Goal: Task Accomplishment & Management: Manage account settings

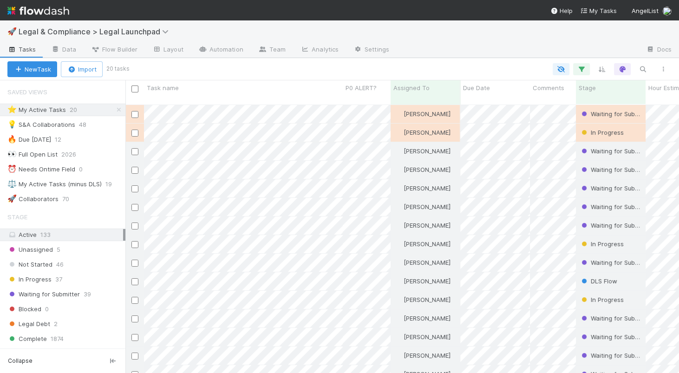
scroll to position [276, 553]
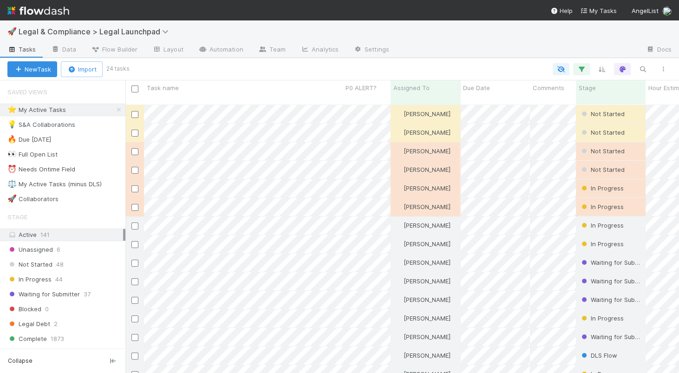
scroll to position [0, 0]
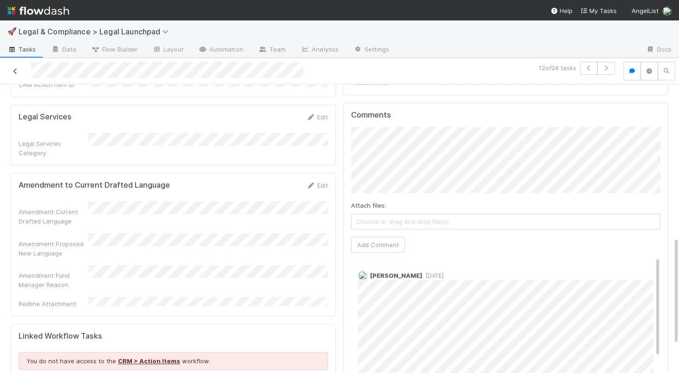
click at [15, 71] on icon at bounding box center [15, 71] width 9 height 6
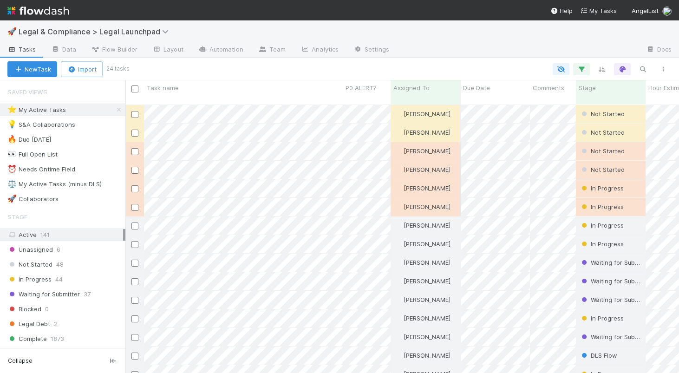
scroll to position [276, 553]
click at [163, 28] on icon at bounding box center [166, 31] width 9 height 7
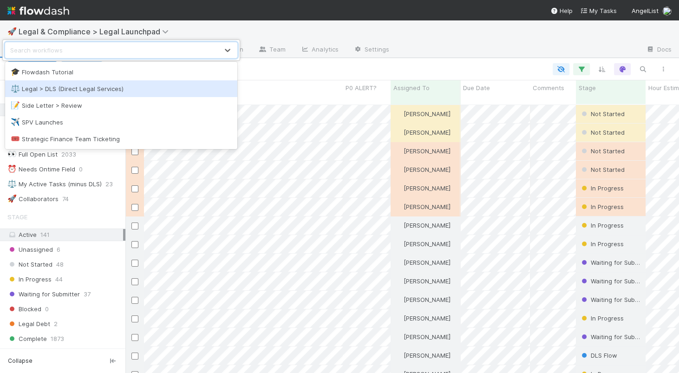
click at [101, 83] on div "⚖️ Legal > DLS (Direct Legal Services)" at bounding box center [121, 88] width 232 height 17
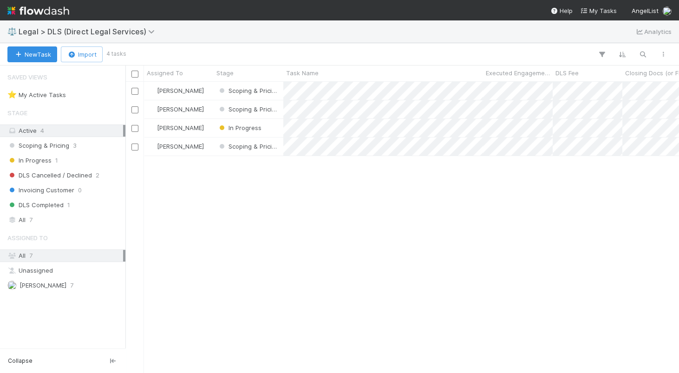
scroll to position [291, 553]
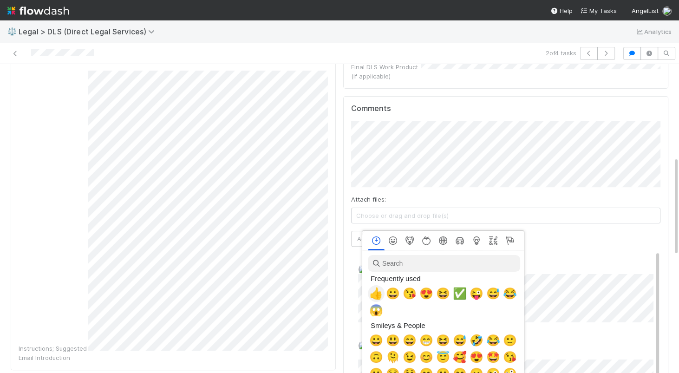
click at [377, 297] on span "👍" at bounding box center [376, 293] width 14 height 13
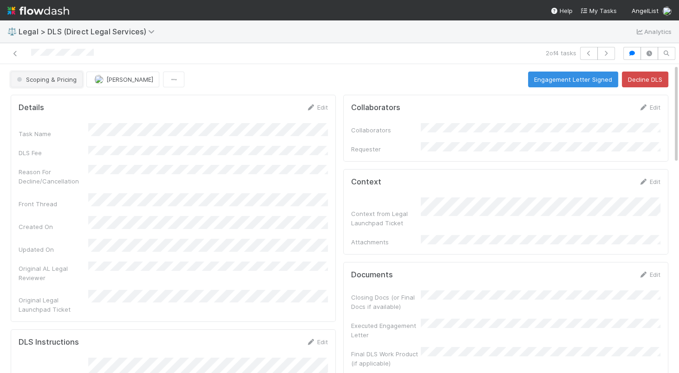
click at [67, 78] on span "Scoping & Pricing" at bounding box center [46, 79] width 62 height 7
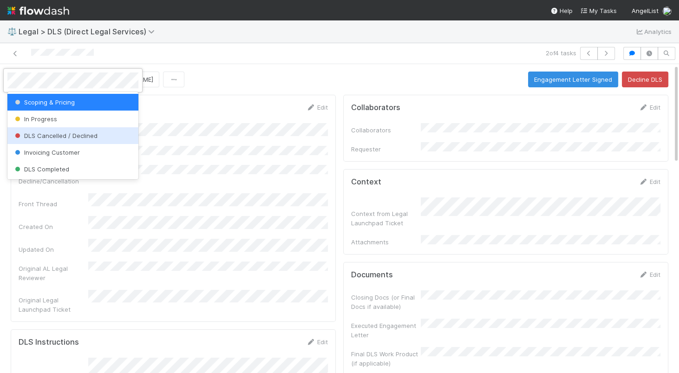
click at [88, 138] on span "DLS Cancelled / Declined" at bounding box center [55, 135] width 85 height 7
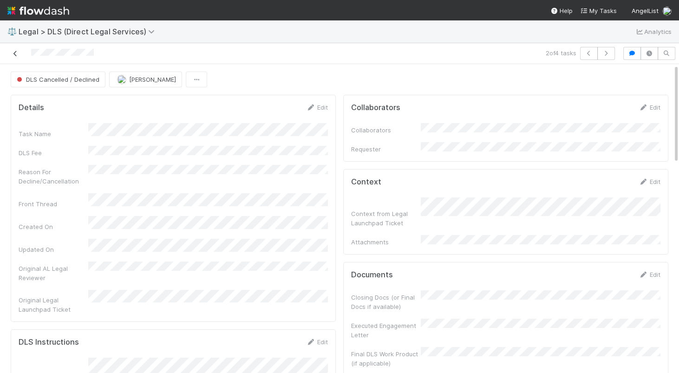
click at [17, 53] on icon at bounding box center [15, 54] width 9 height 6
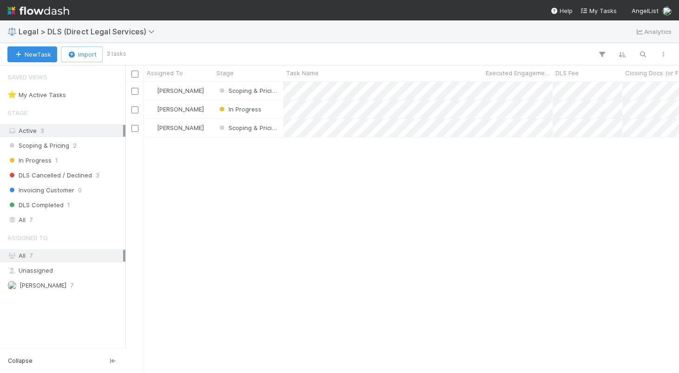
scroll to position [291, 553]
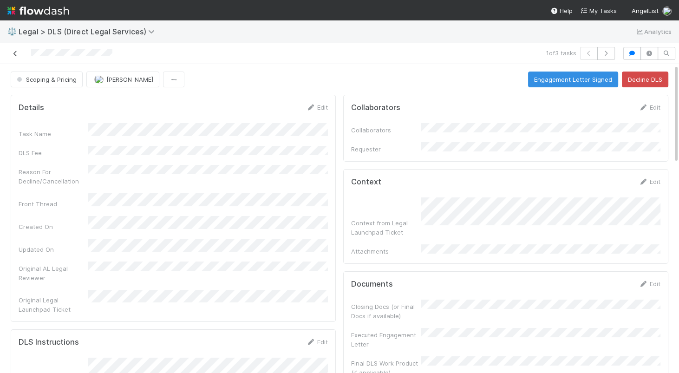
click at [15, 53] on icon at bounding box center [15, 54] width 9 height 6
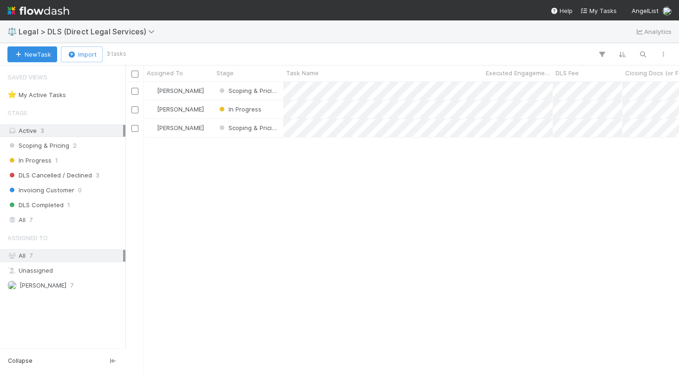
scroll to position [291, 553]
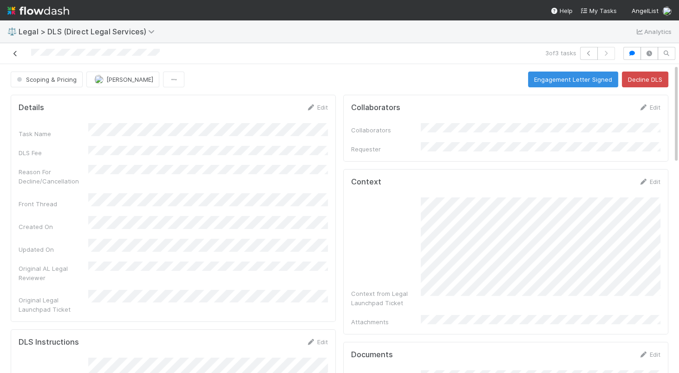
click at [16, 54] on icon at bounding box center [15, 54] width 9 height 6
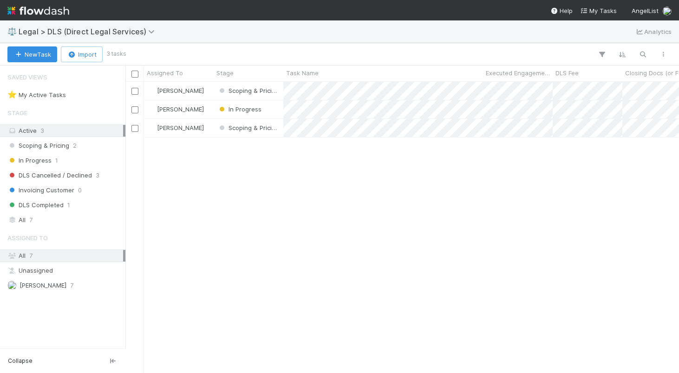
scroll to position [291, 553]
click at [151, 34] on icon at bounding box center [152, 31] width 9 height 7
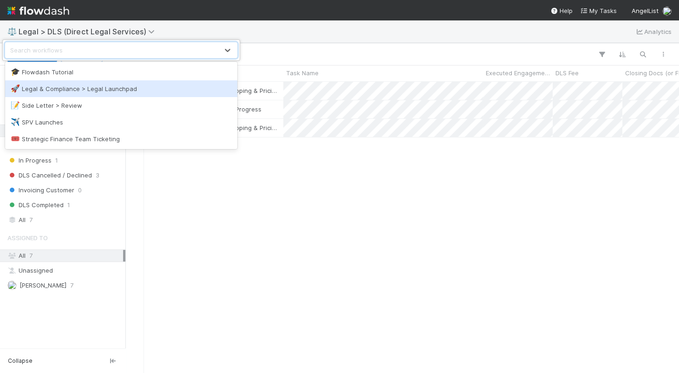
click at [102, 85] on div "🚀 Legal & Compliance > Legal Launchpad" at bounding box center [121, 88] width 221 height 9
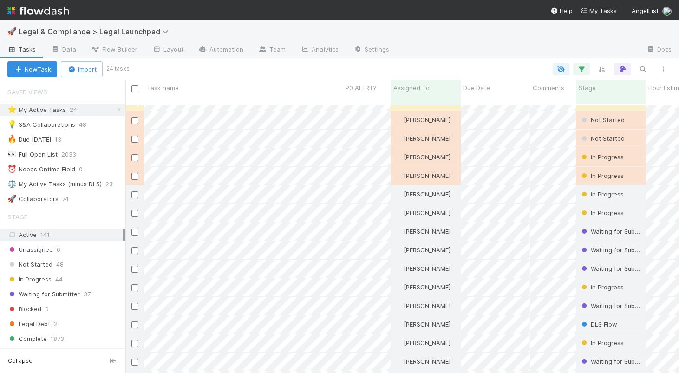
scroll to position [32, 0]
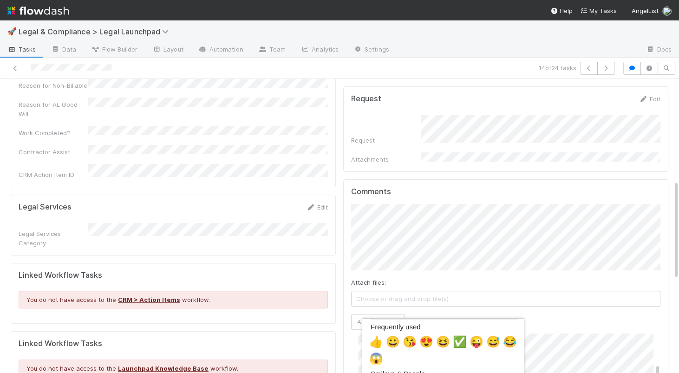
scroll to position [38, 0]
click at [374, 345] on span "👍" at bounding box center [376, 343] width 14 height 13
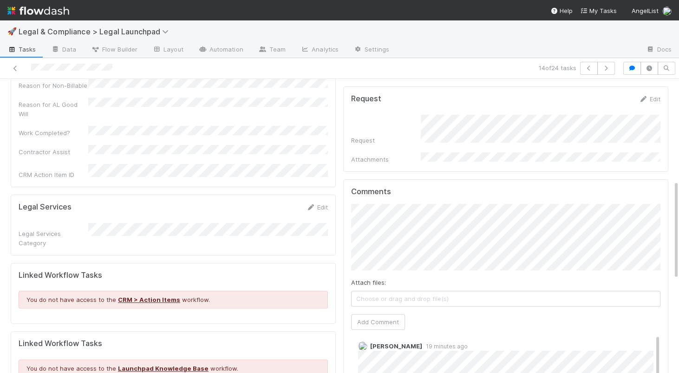
scroll to position [0, 0]
click at [417, 217] on span "Karan Thapar" at bounding box center [406, 218] width 47 height 7
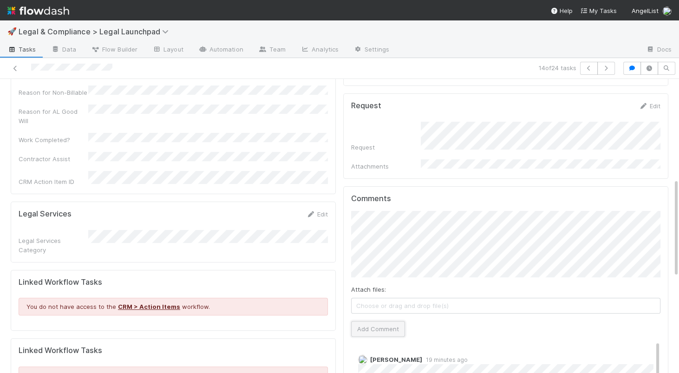
click at [379, 321] on button "Add Comment" at bounding box center [378, 329] width 54 height 16
click at [15, 69] on icon at bounding box center [15, 68] width 9 height 6
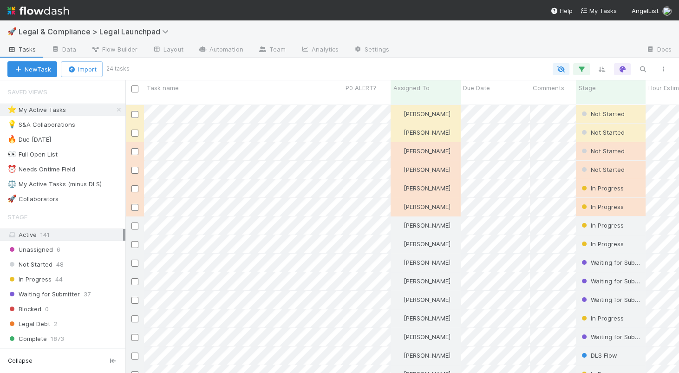
scroll to position [276, 553]
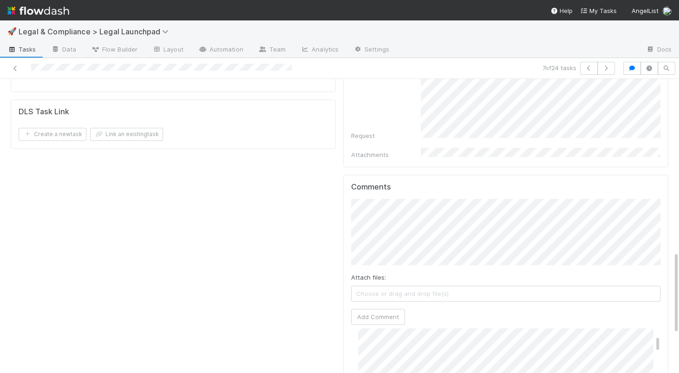
scroll to position [612, 0]
click at [386, 309] on button "Add Comment" at bounding box center [378, 317] width 54 height 16
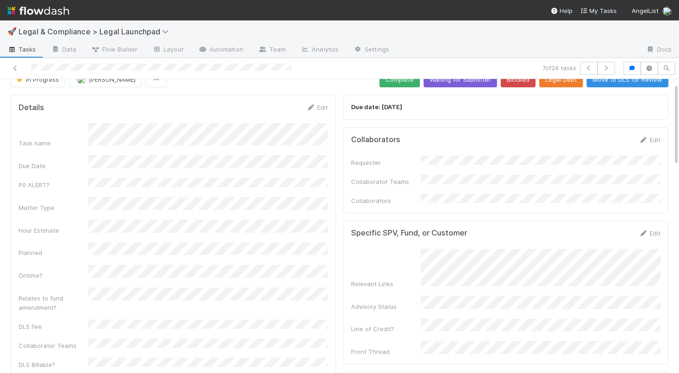
scroll to position [0, 0]
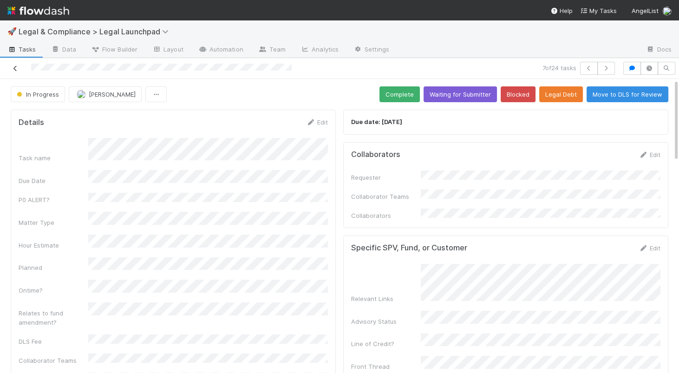
click at [16, 69] on icon at bounding box center [15, 68] width 9 height 6
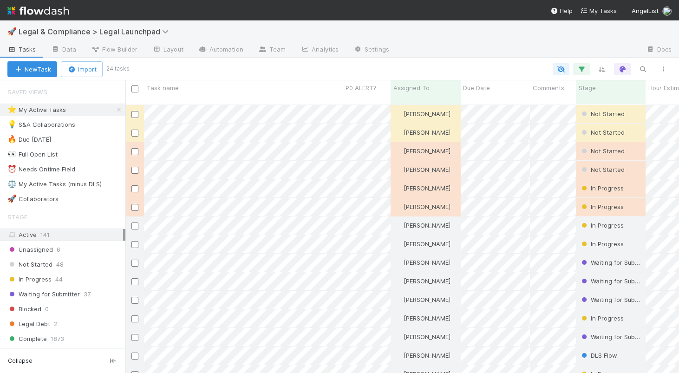
scroll to position [276, 553]
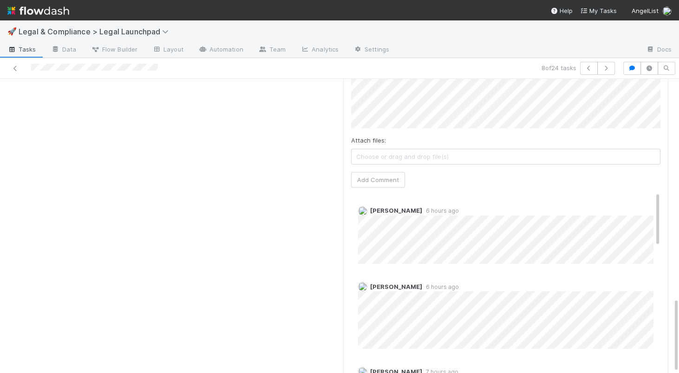
scroll to position [859, 0]
click at [383, 171] on button "Add Comment" at bounding box center [378, 179] width 54 height 16
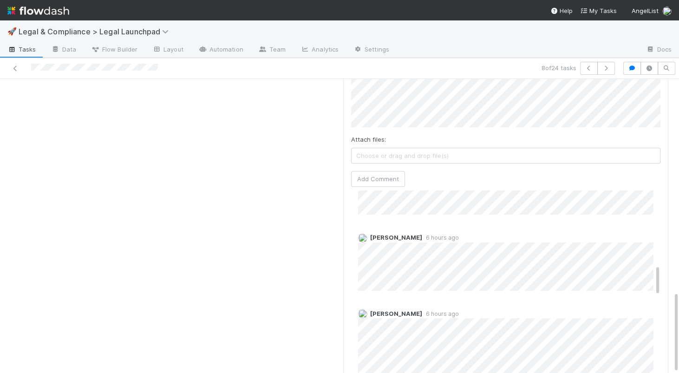
scroll to position [431, 0]
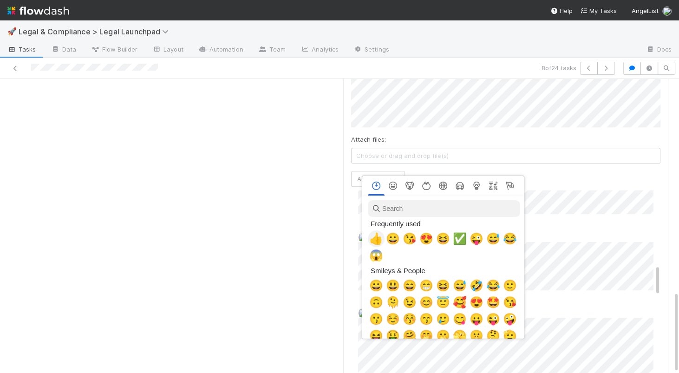
click at [378, 241] on span "👍" at bounding box center [376, 238] width 14 height 13
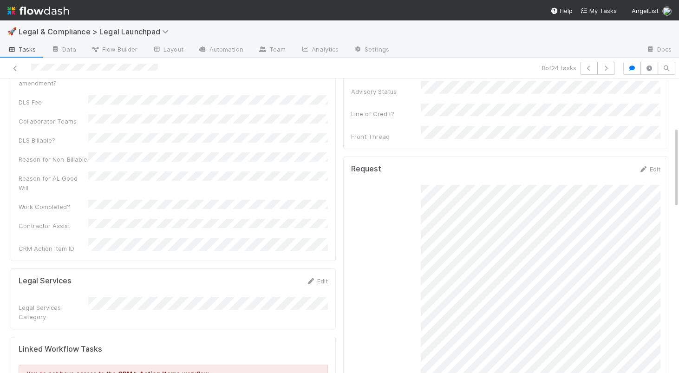
scroll to position [0, 0]
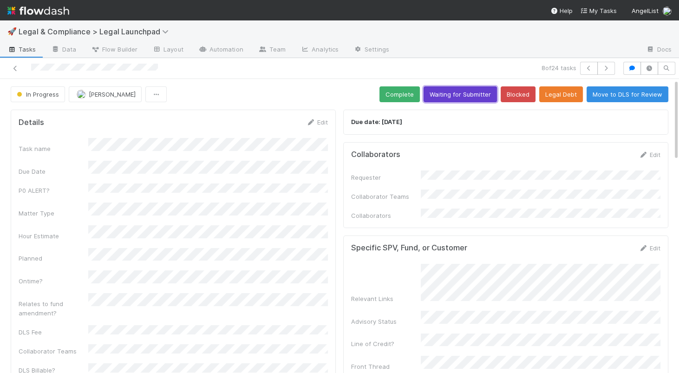
click at [457, 93] on button "Waiting for Submitter" at bounding box center [459, 94] width 73 height 16
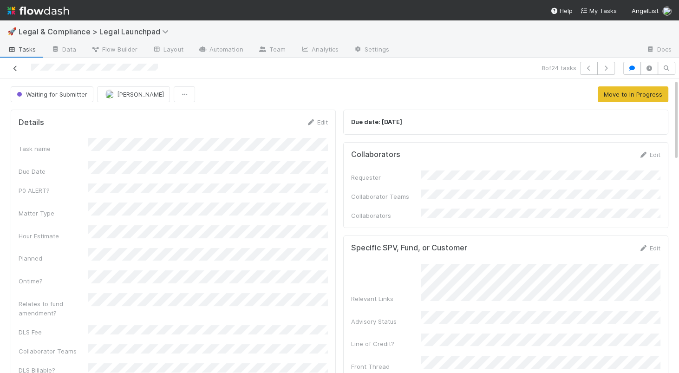
click at [14, 67] on icon at bounding box center [15, 68] width 9 height 6
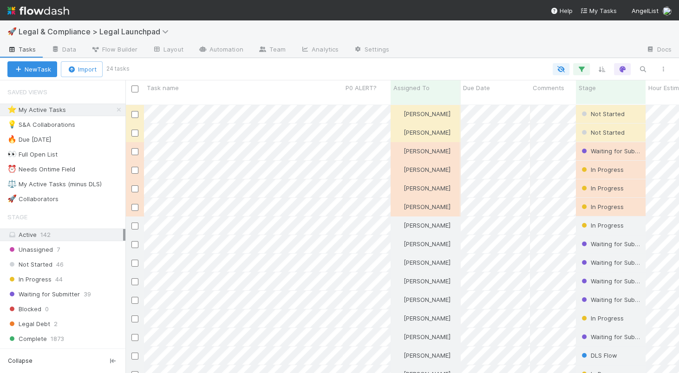
scroll to position [276, 553]
